Goal: Transaction & Acquisition: Purchase product/service

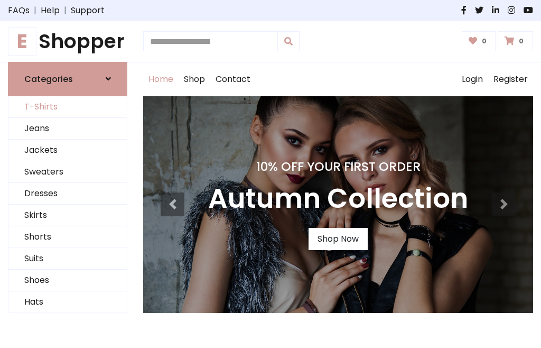
click at [68, 107] on link "T-Shirts" at bounding box center [67, 107] width 118 height 22
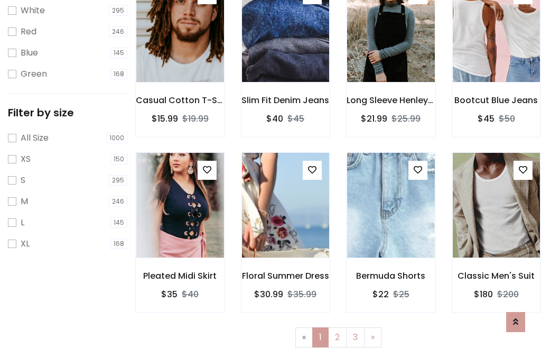
scroll to position [19, 0]
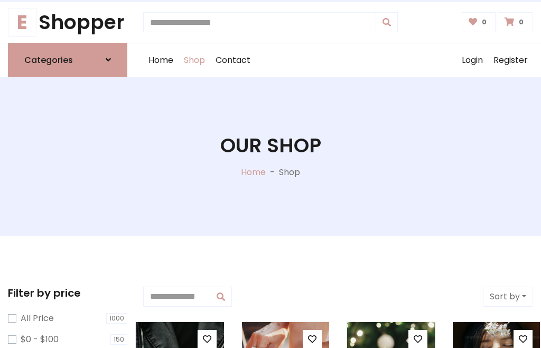
click at [271, 156] on h1 "Our Shop" at bounding box center [270, 146] width 101 height 24
click at [338, 60] on div "Home Shop Contact Log out Login Register" at bounding box center [338, 60] width 390 height 34
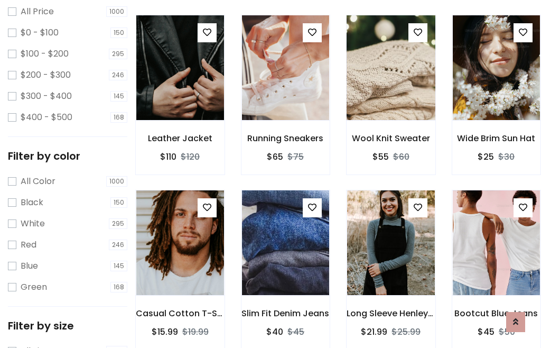
click at [391, 87] on img at bounding box center [390, 68] width 105 height 254
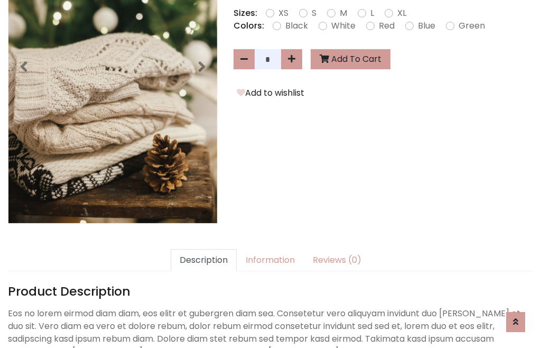
scroll to position [259, 0]
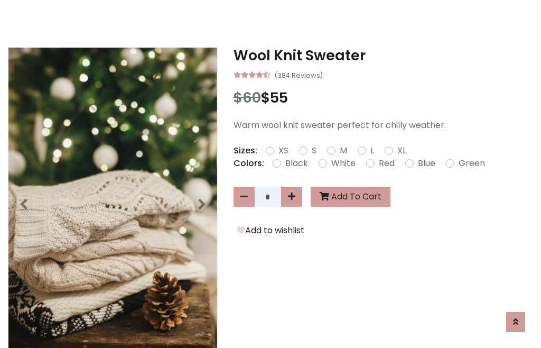
click at [383, 55] on h3 "Wool Knit Sweater" at bounding box center [384, 55] width 300 height 17
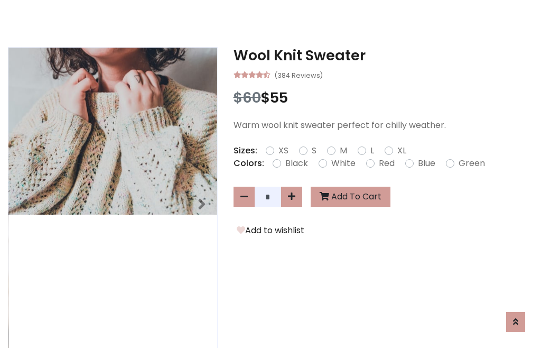
click at [383, 55] on h3 "Wool Knit Sweater" at bounding box center [384, 55] width 300 height 17
